Goal: Go to known website: Access a specific website the user already knows

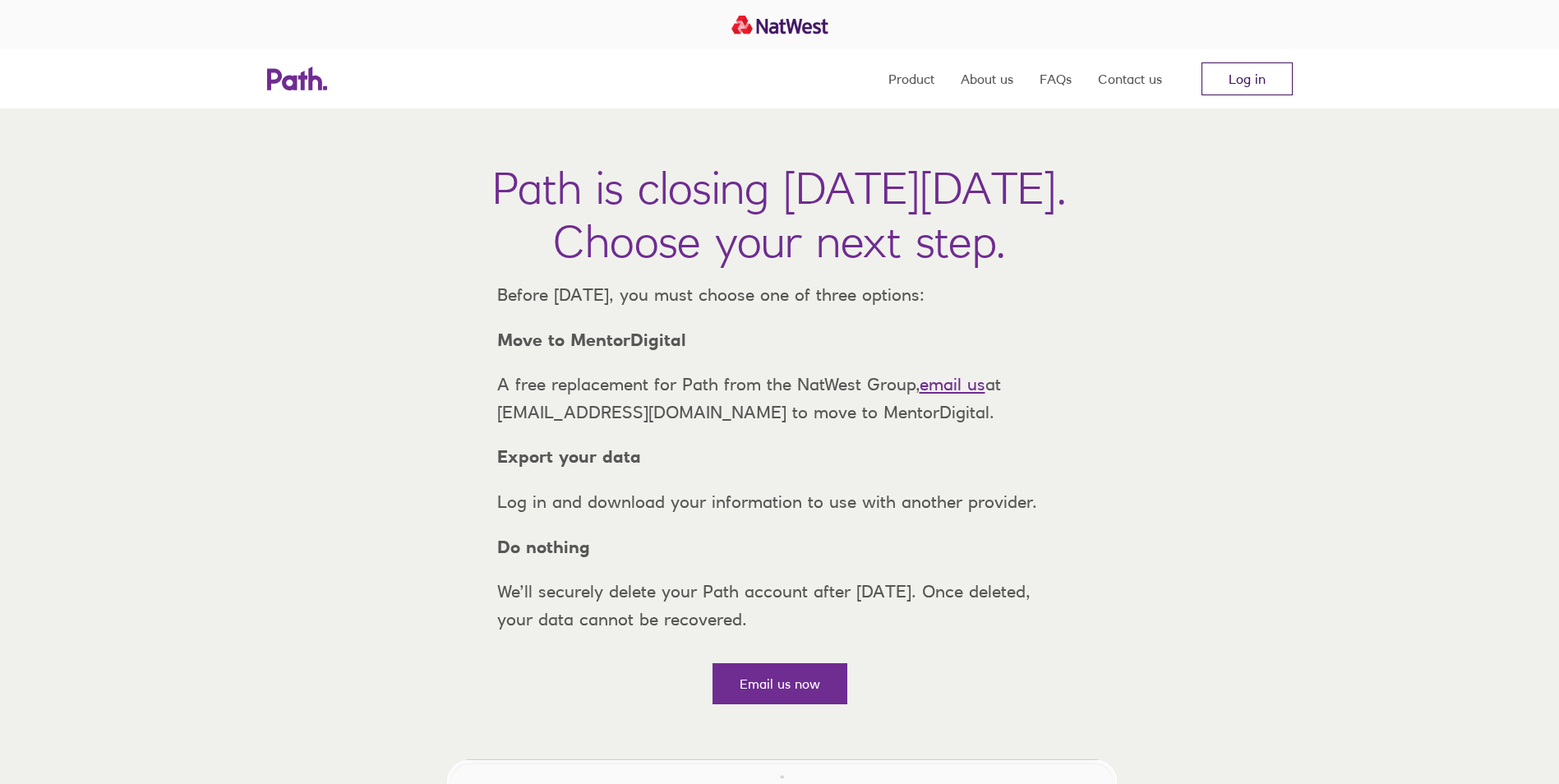
click at [1240, 71] on link "Log in" at bounding box center [1247, 78] width 91 height 33
click at [1248, 73] on link "Log in" at bounding box center [1247, 78] width 91 height 33
